Goal: Task Accomplishment & Management: Manage account settings

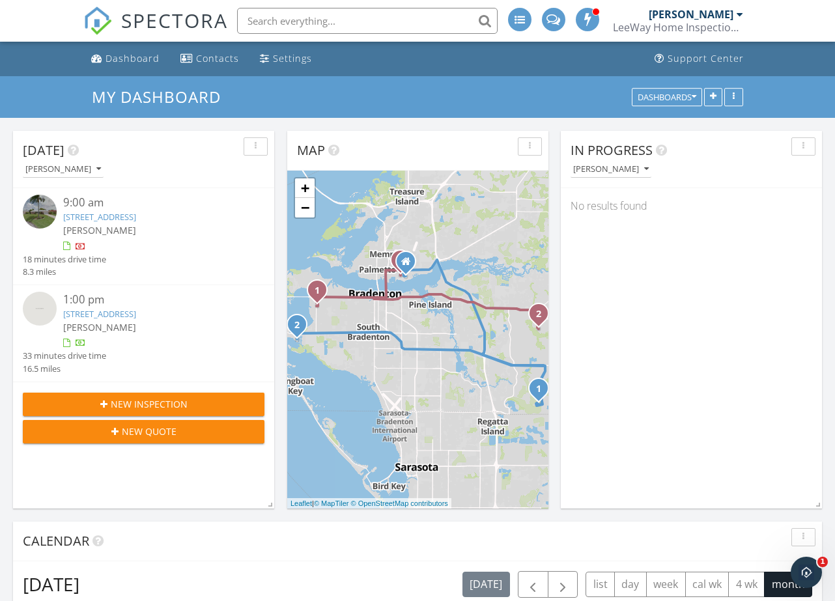
click at [119, 217] on link "[STREET_ADDRESS]" at bounding box center [99, 217] width 73 height 12
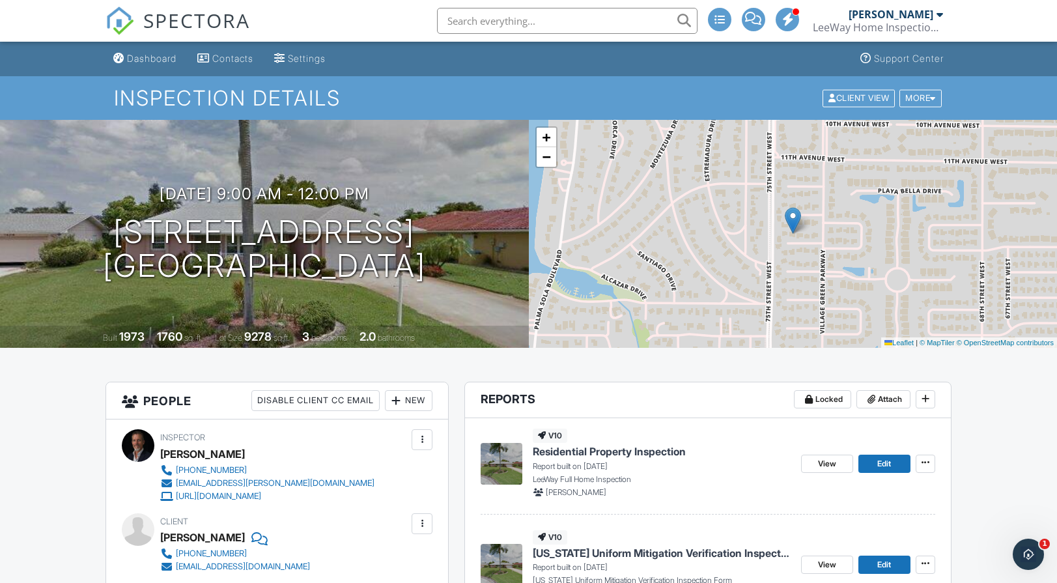
click at [664, 456] on span "Residential Property Inspection" at bounding box center [609, 451] width 153 height 14
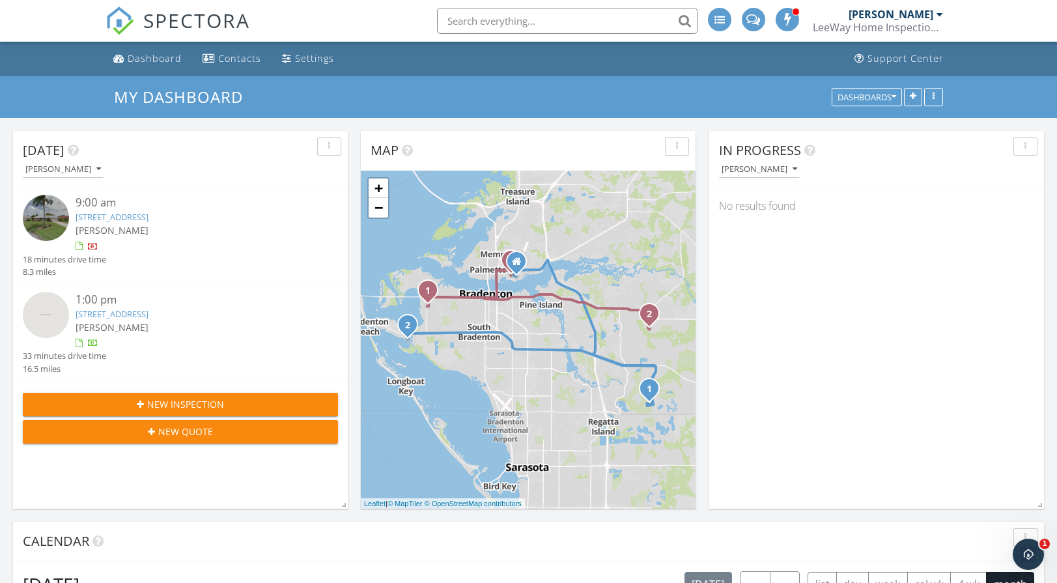
click at [148, 309] on link "[STREET_ADDRESS]" at bounding box center [112, 314] width 73 height 12
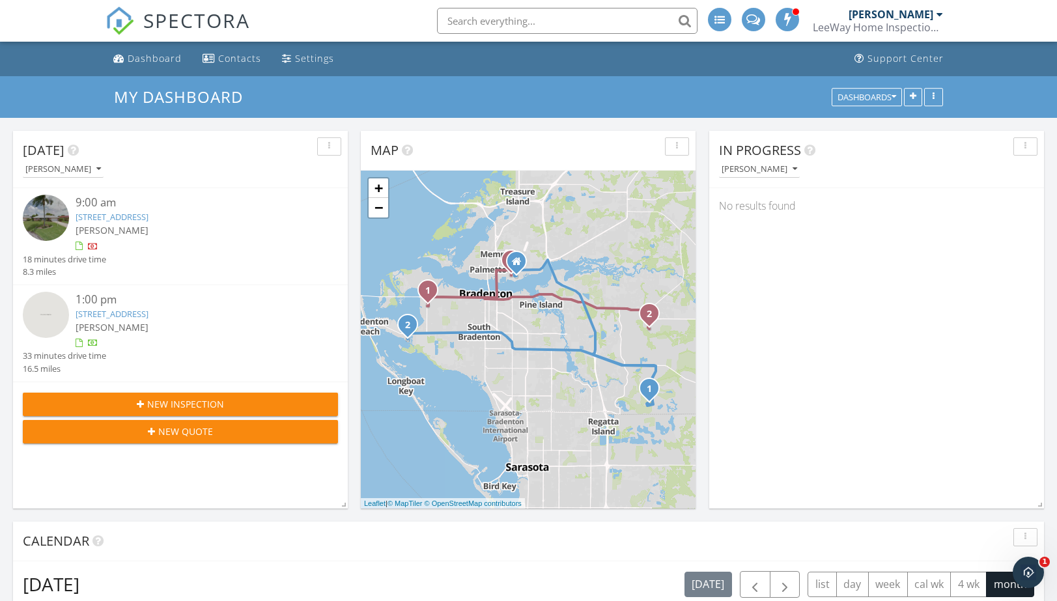
click at [148, 312] on link "3708 Savanna Palms Ct, Bradenton, FL 34211" at bounding box center [112, 314] width 73 height 12
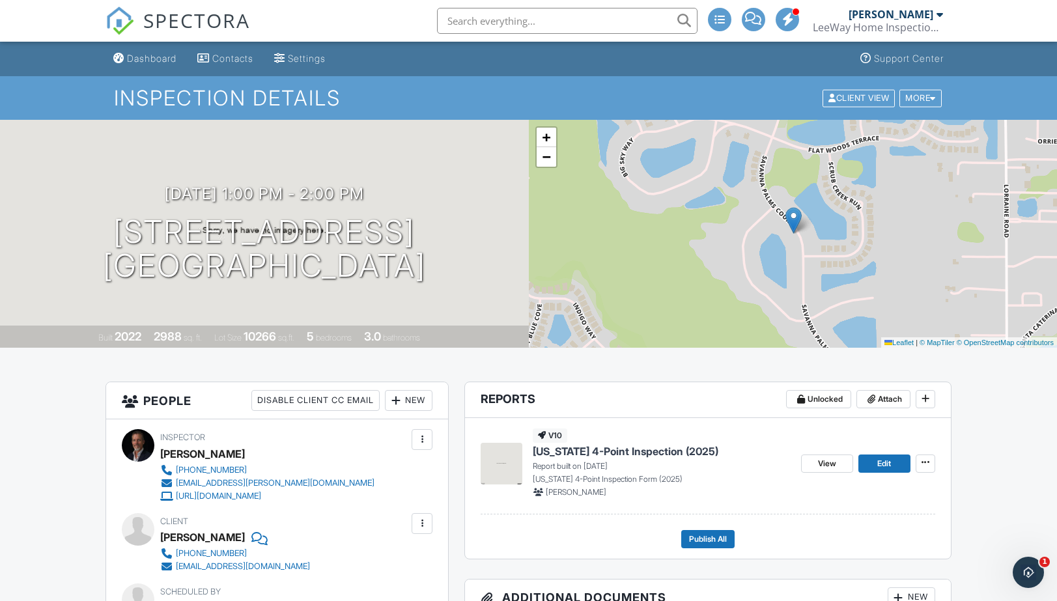
click at [646, 453] on span "[US_STATE] 4-Point Inspection (2025)" at bounding box center [626, 451] width 186 height 14
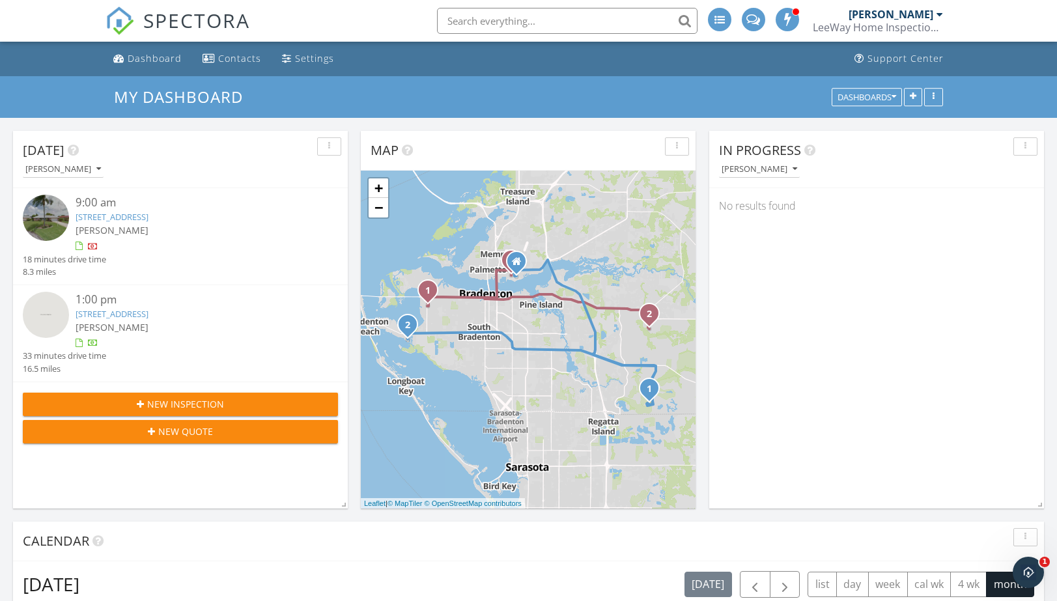
click at [148, 313] on link "[STREET_ADDRESS]" at bounding box center [112, 314] width 73 height 12
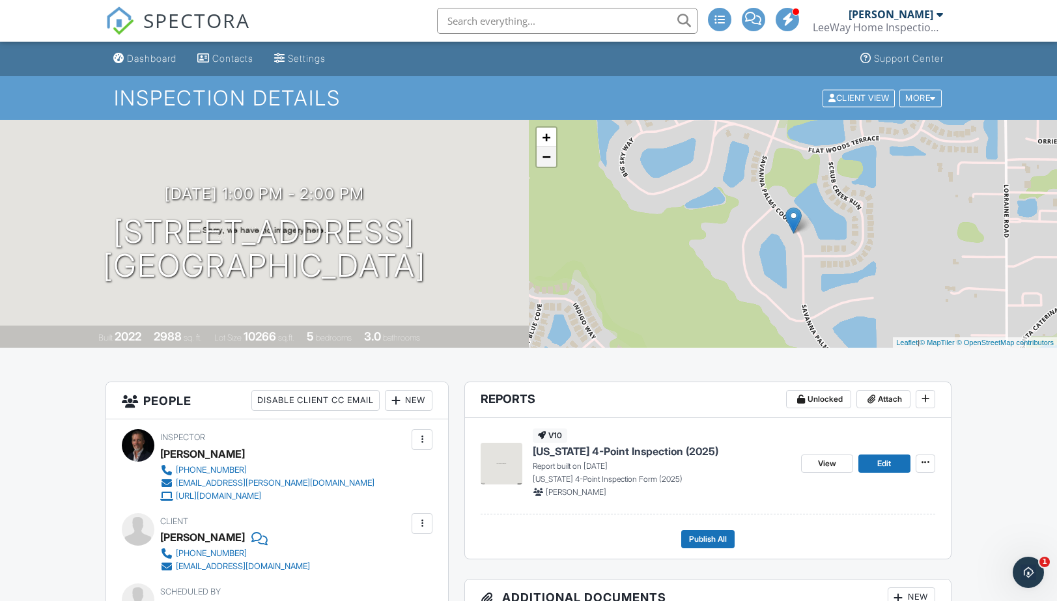
click at [548, 155] on link "−" at bounding box center [547, 157] width 20 height 20
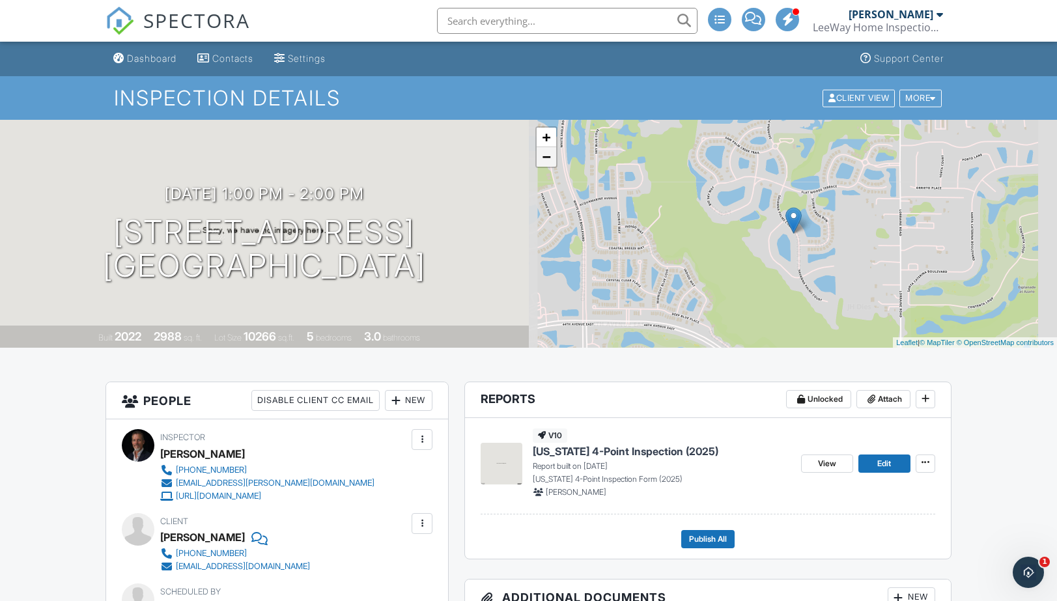
click at [548, 155] on link "−" at bounding box center [547, 157] width 20 height 20
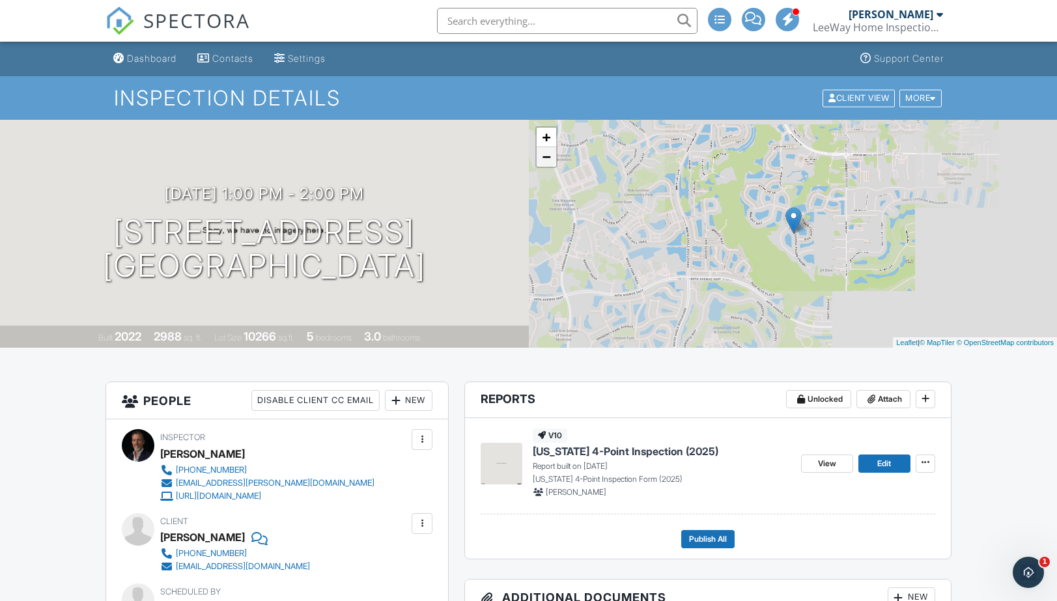
click at [548, 155] on link "−" at bounding box center [547, 157] width 20 height 20
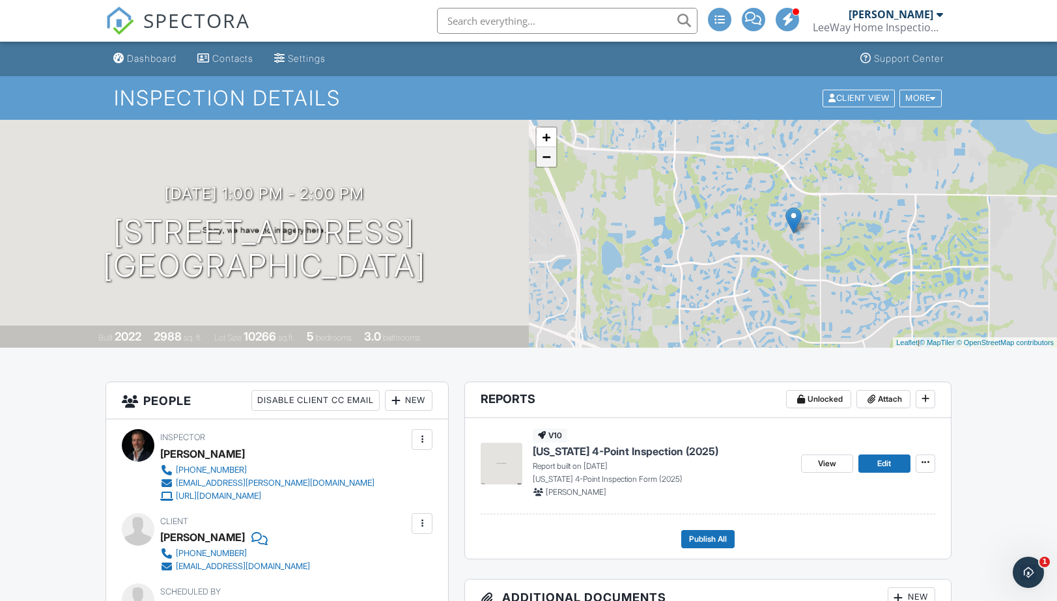
click at [548, 155] on link "−" at bounding box center [547, 157] width 20 height 20
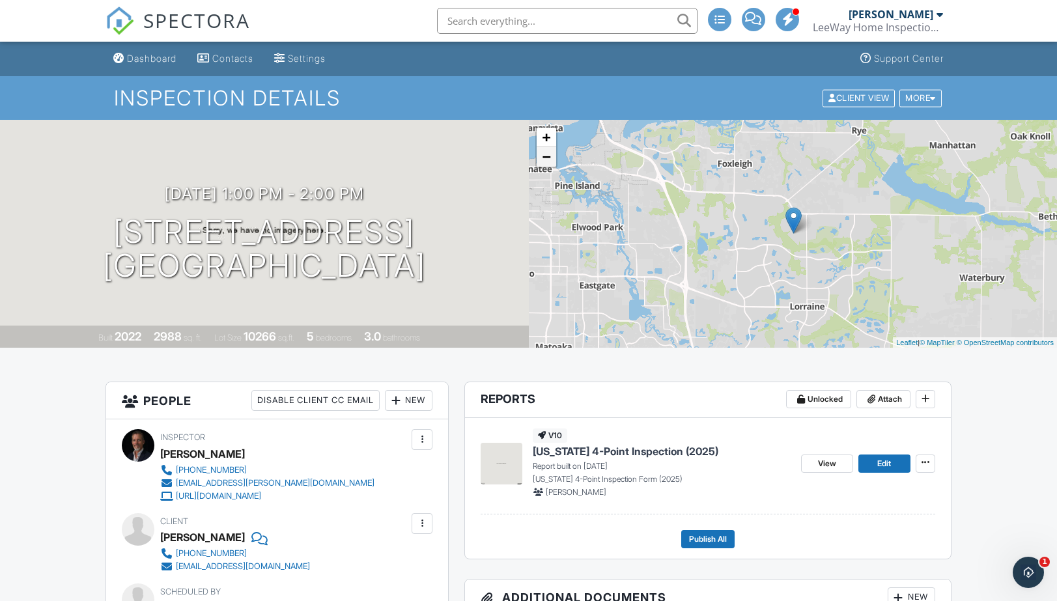
click at [548, 155] on link "−" at bounding box center [547, 157] width 20 height 20
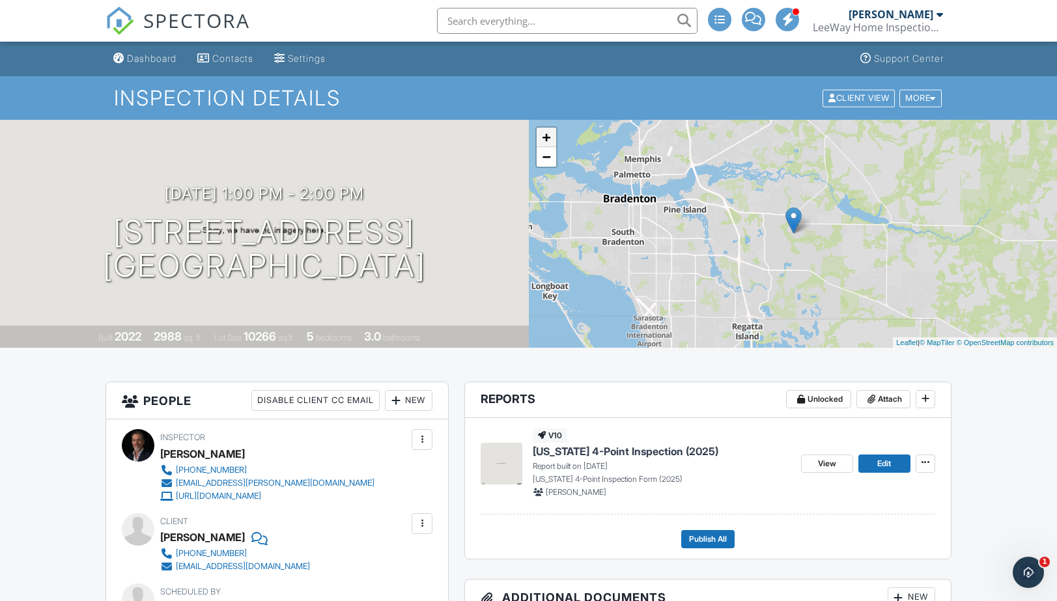
click at [550, 137] on link "+" at bounding box center [547, 138] width 20 height 20
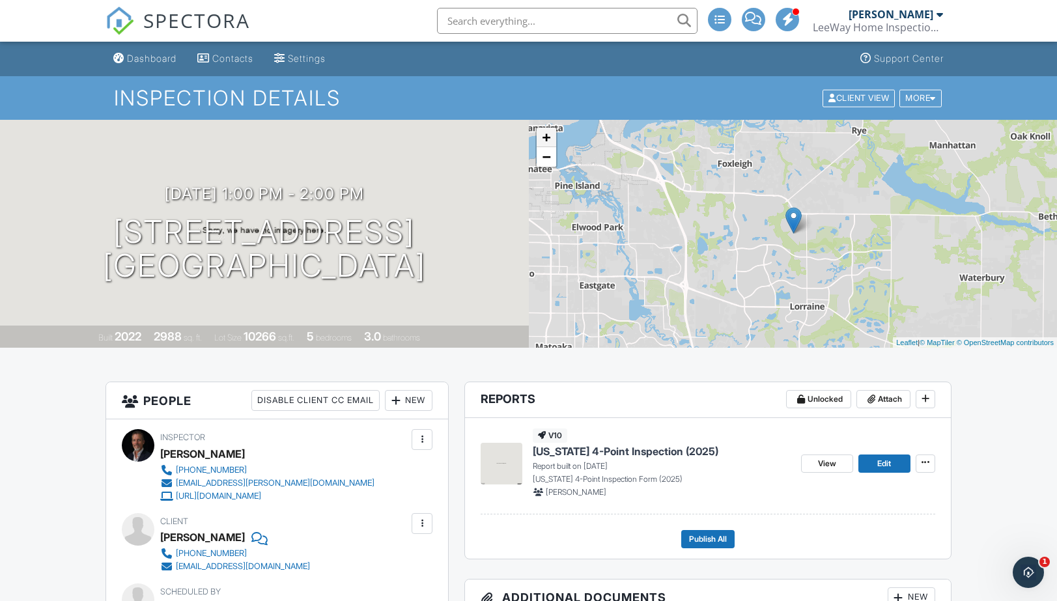
click at [550, 137] on link "+" at bounding box center [547, 138] width 20 height 20
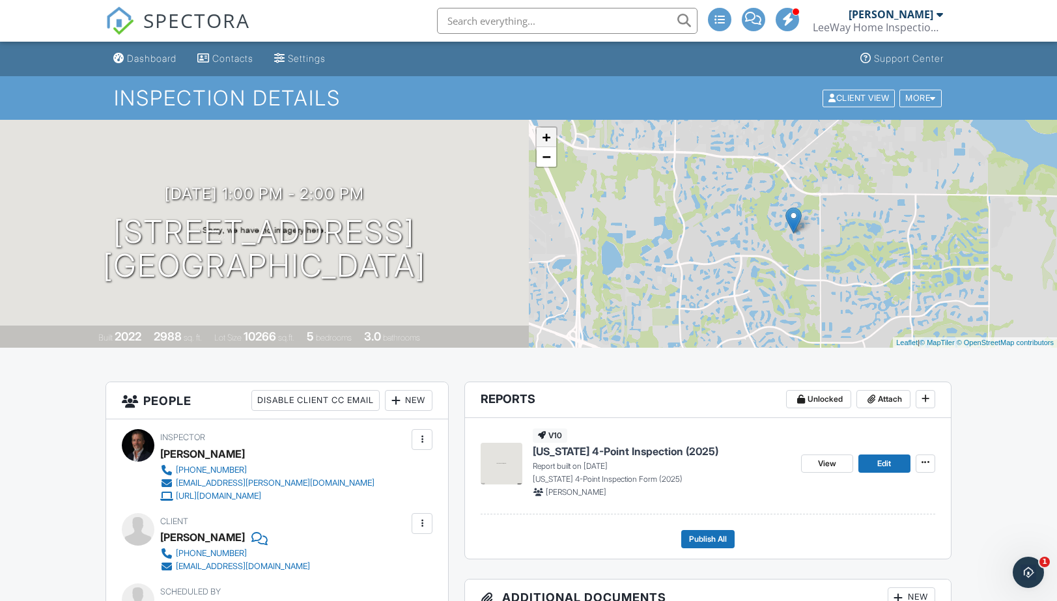
click at [550, 137] on link "+" at bounding box center [547, 138] width 20 height 20
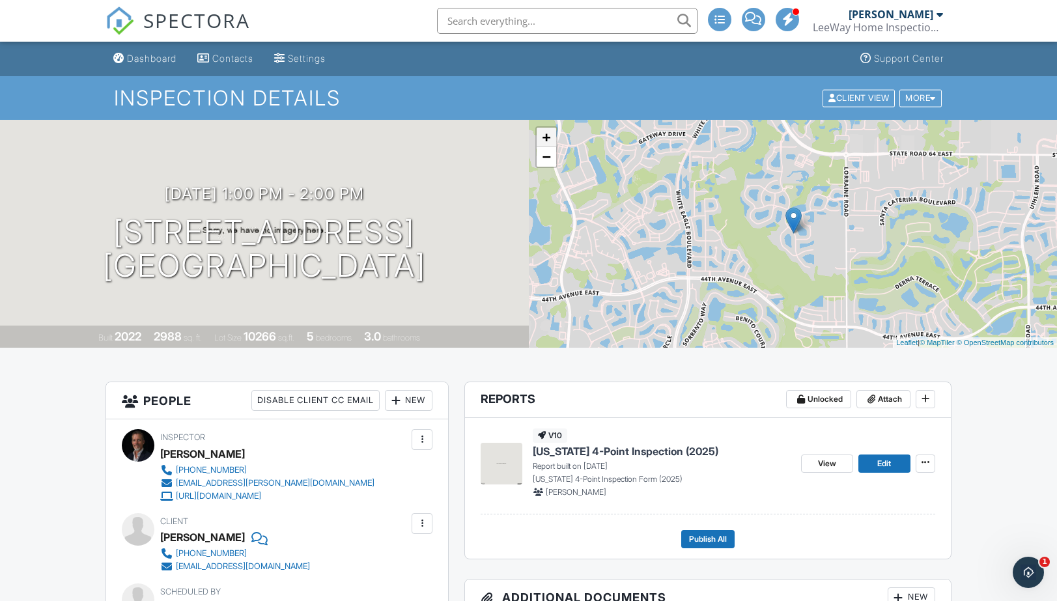
click at [550, 137] on link "+" at bounding box center [547, 138] width 20 height 20
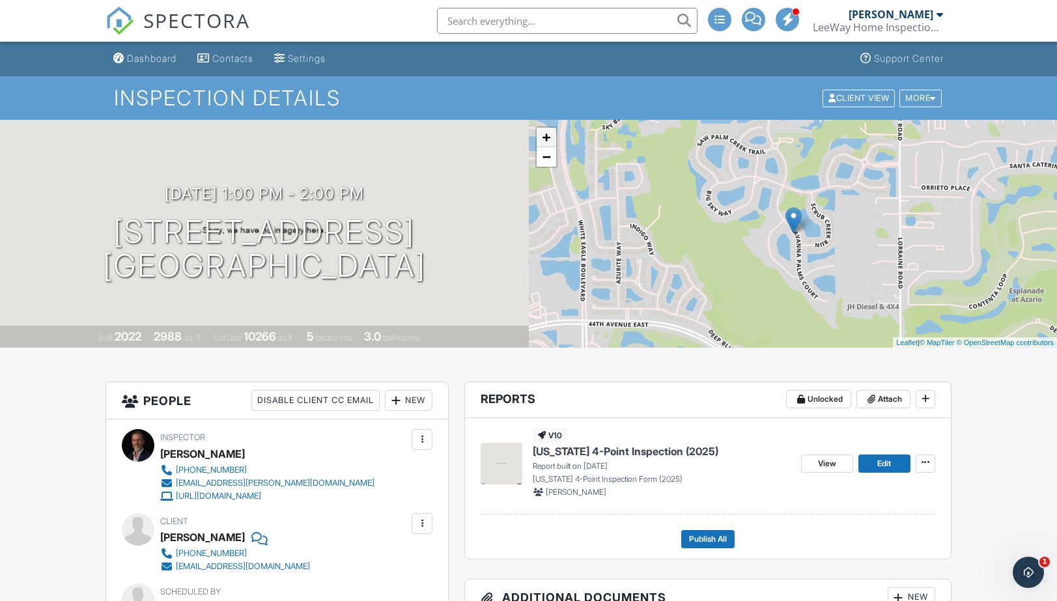
click at [550, 137] on link "+" at bounding box center [547, 138] width 20 height 20
